Goal: Information Seeking & Learning: Compare options

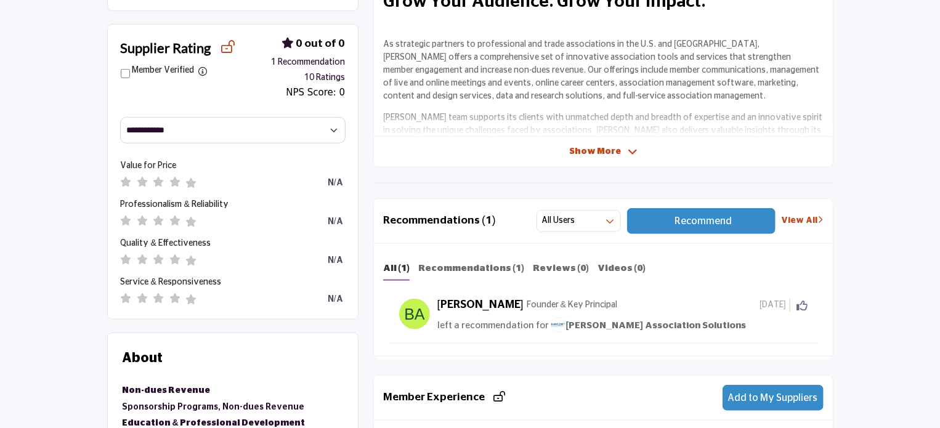
scroll to position [431, 0]
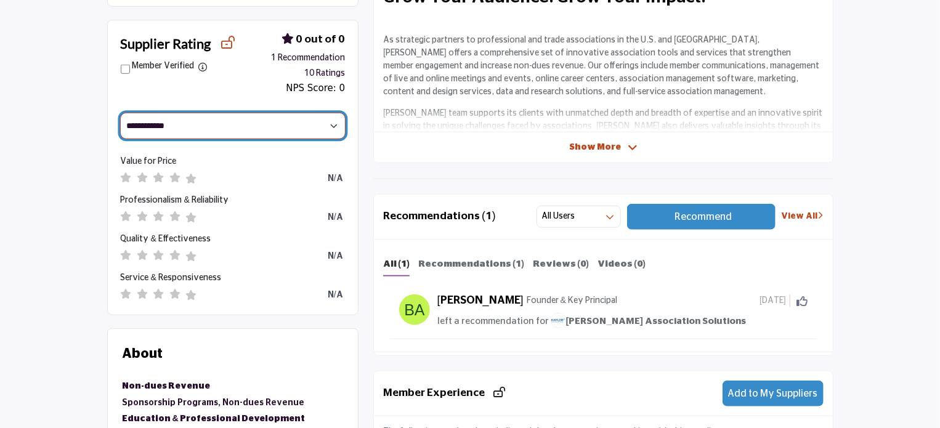
click at [291, 129] on select "**********" at bounding box center [233, 126] width 226 height 26
click at [164, 93] on div "Supplier Rating Member Verified Filter ratings by members only (removes the sup…" at bounding box center [233, 64] width 251 height 89
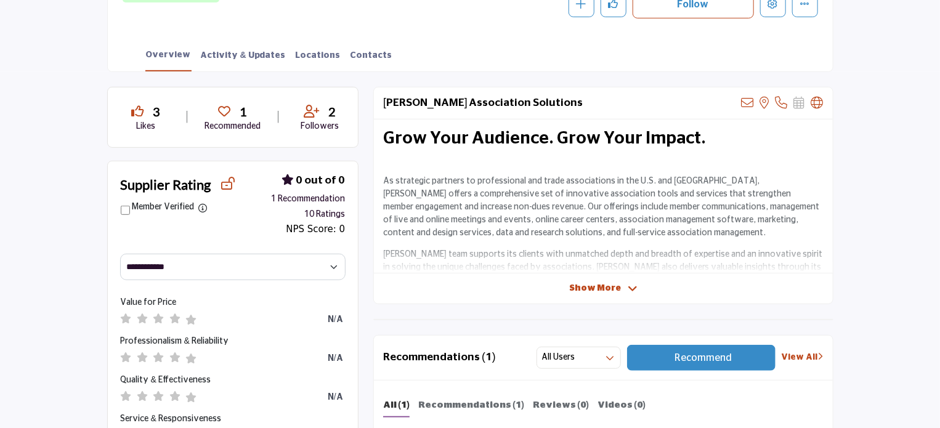
scroll to position [246, 0]
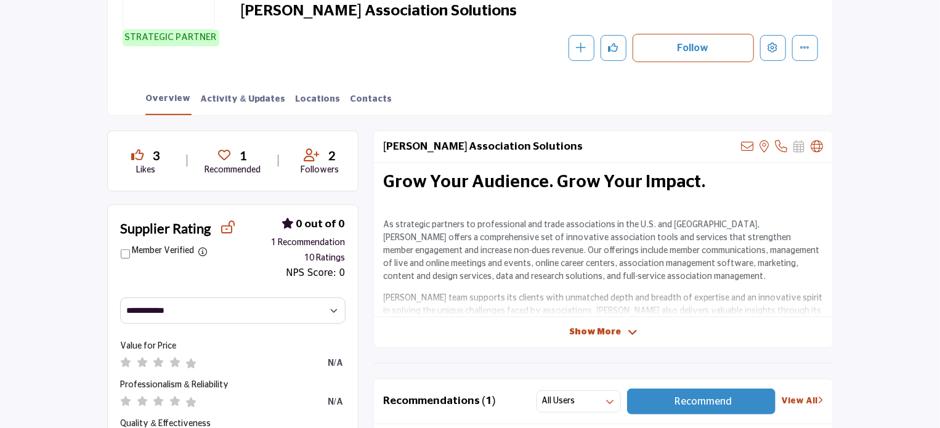
click at [311, 254] on span "10 Ratings" at bounding box center [324, 258] width 41 height 9
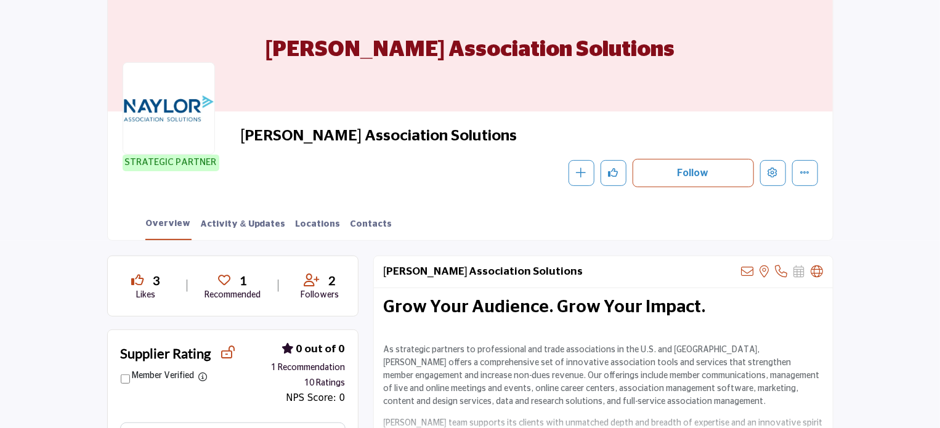
scroll to position [123, 0]
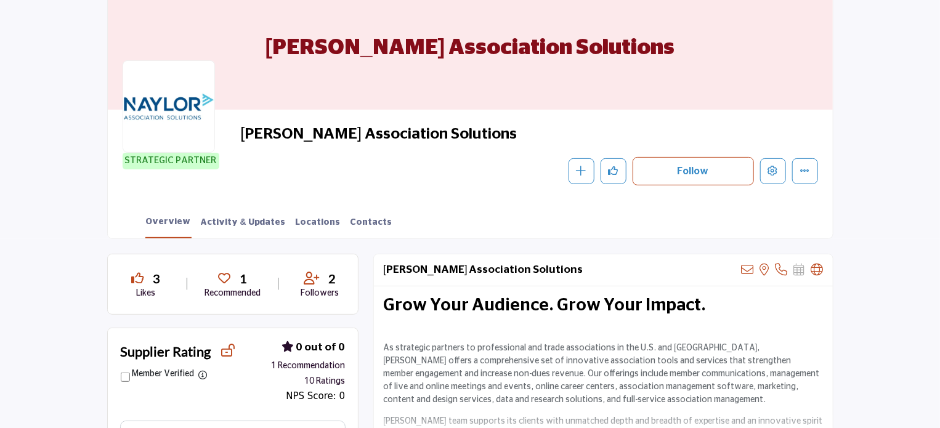
click at [310, 383] on span "10 Ratings" at bounding box center [324, 381] width 41 height 9
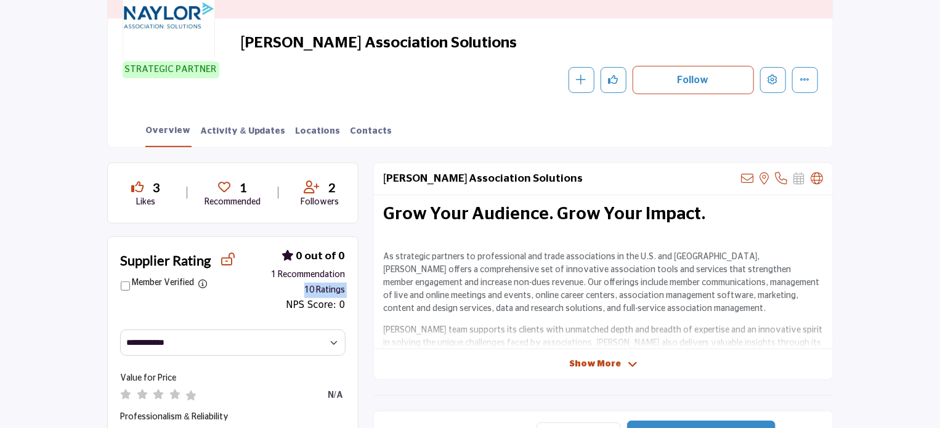
scroll to position [246, 0]
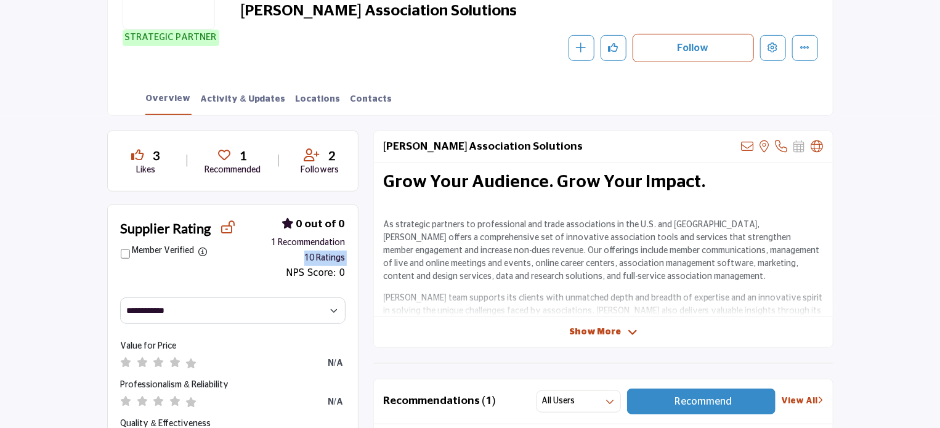
click at [269, 266] on div "Supplier Rating Member Verified Filter ratings by members only (removes the sup…" at bounding box center [233, 249] width 251 height 89
drag, startPoint x: 267, startPoint y: 240, endPoint x: 346, endPoint y: 256, distance: 81.1
click at [346, 256] on div "Supplier Rating Member Verified Filter ratings by members only (removes the sup…" at bounding box center [233, 249] width 251 height 89
click at [279, 280] on div "Supplier Rating Member Verified Filter ratings by members only (removes the sup…" at bounding box center [233, 249] width 251 height 89
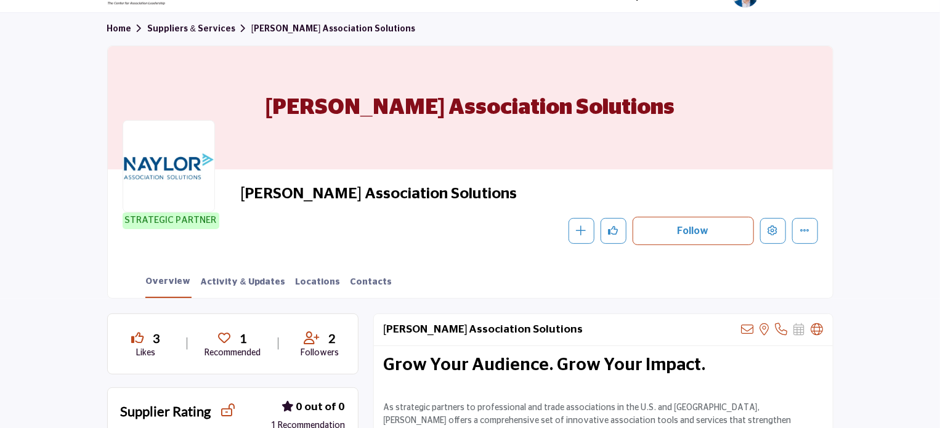
scroll to position [0, 0]
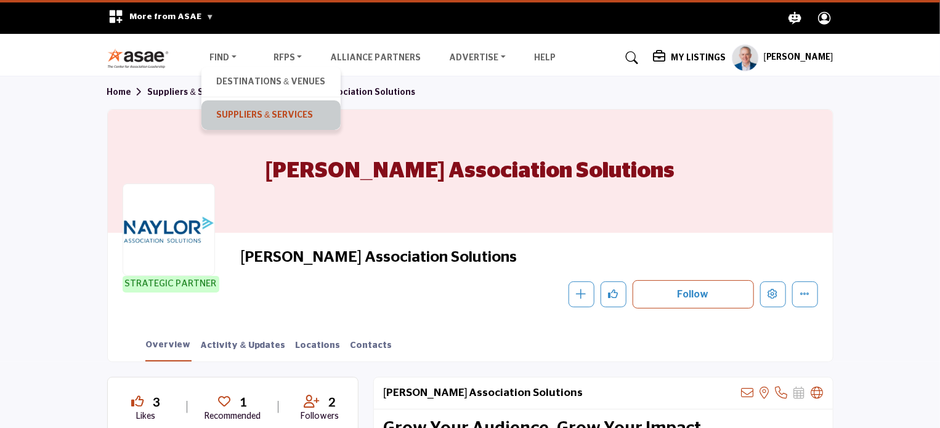
click at [251, 109] on link "Suppliers & Services" at bounding box center [271, 115] width 126 height 17
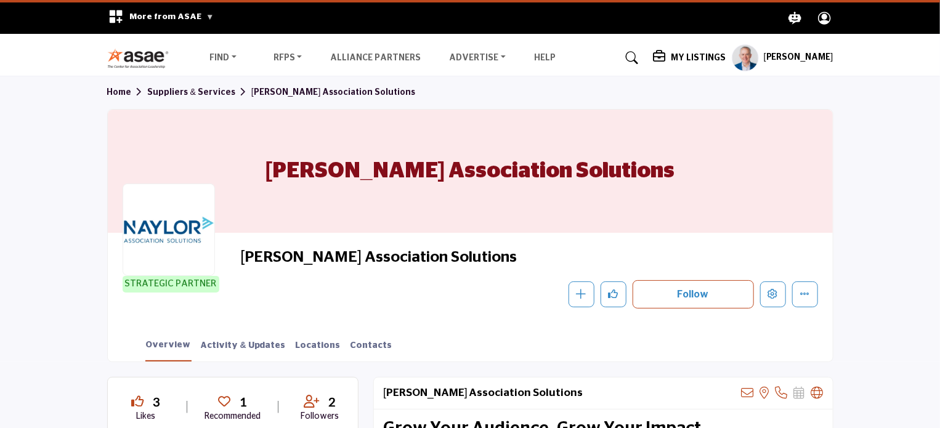
click at [482, 291] on div "Follow Following Message Recommend Add to My Suppliers Phone Number Claim Listi…" at bounding box center [616, 294] width 404 height 28
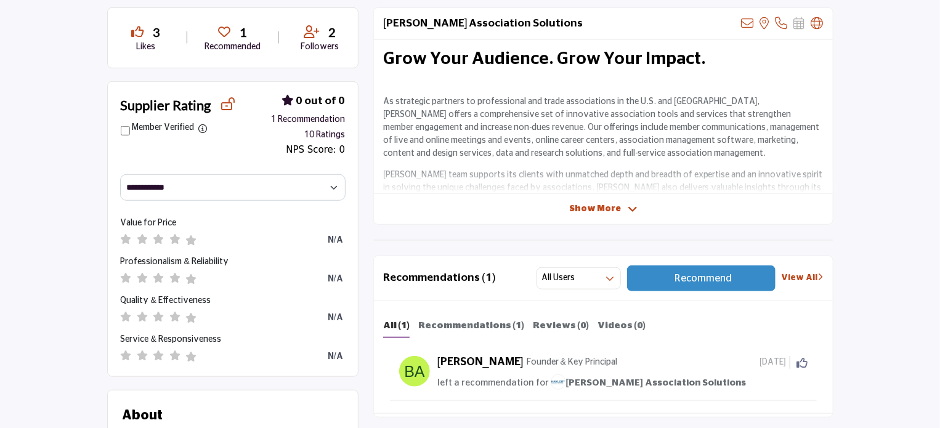
scroll to position [308, 0]
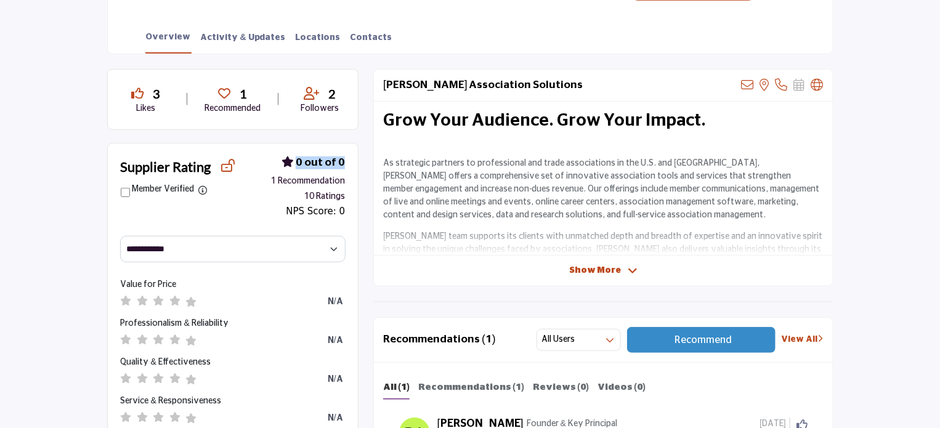
drag, startPoint x: 302, startPoint y: 163, endPoint x: 343, endPoint y: 160, distance: 41.4
click at [343, 160] on span "0 out of 0" at bounding box center [320, 162] width 49 height 11
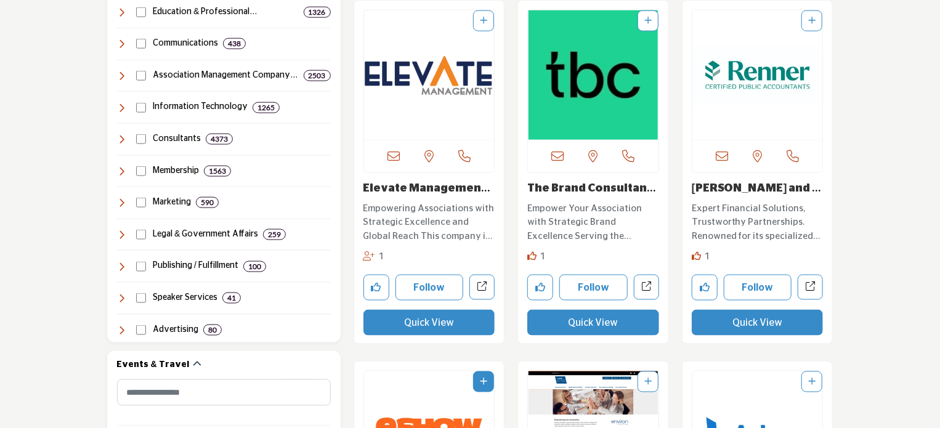
scroll to position [801, 0]
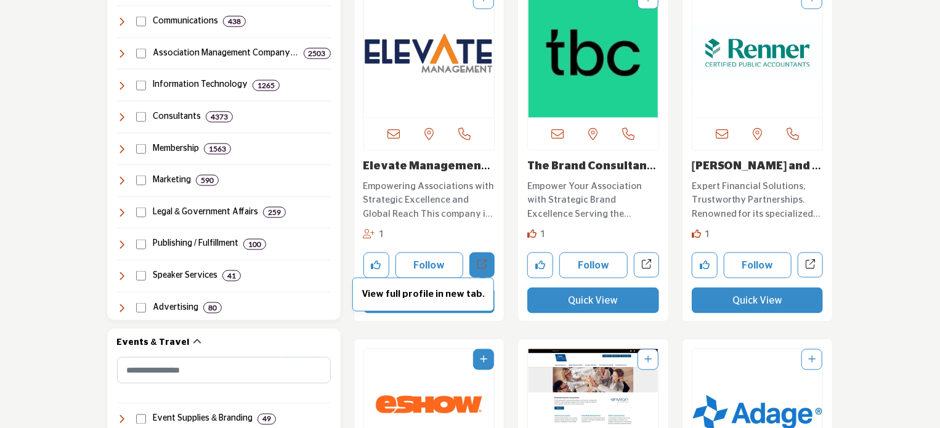
click at [483, 271] on link "View full profile in new tab." at bounding box center [482, 265] width 25 height 25
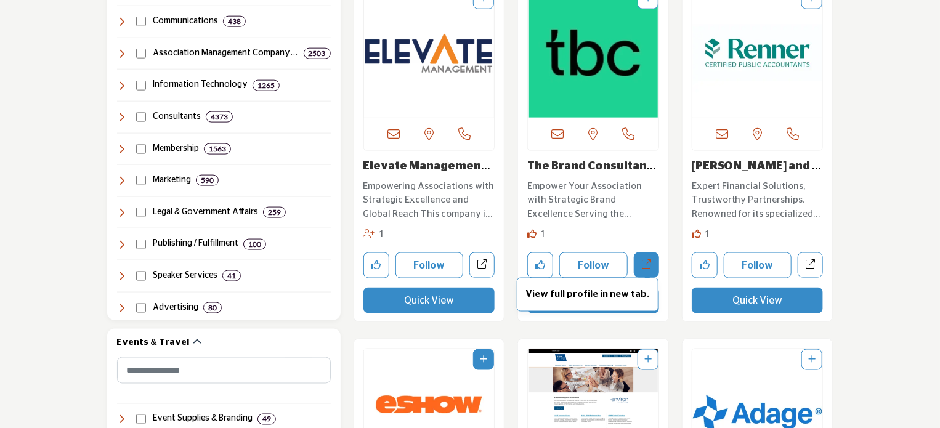
click at [647, 262] on icon "Open the-brand-consultancy in new tab" at bounding box center [646, 263] width 9 height 9
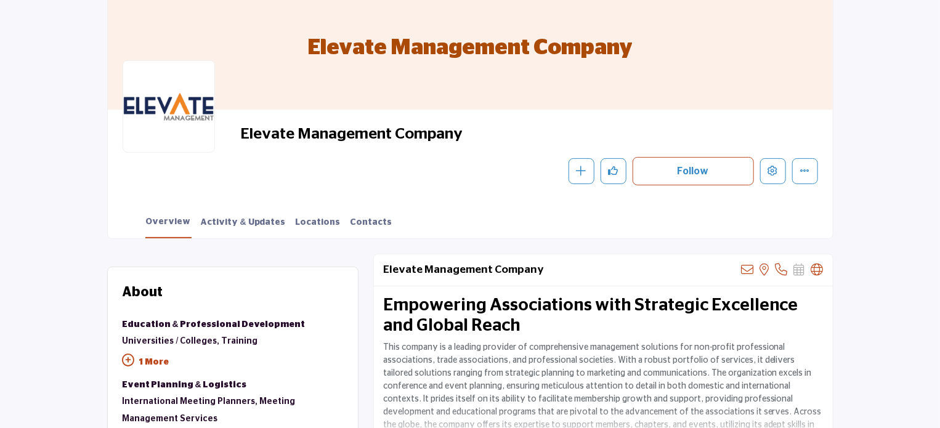
scroll to position [185, 0]
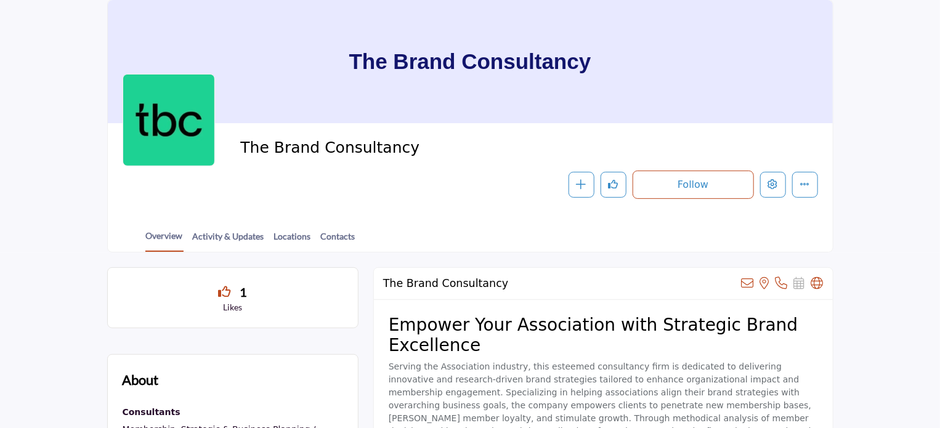
scroll to position [185, 0]
